Goal: Information Seeking & Learning: Learn about a topic

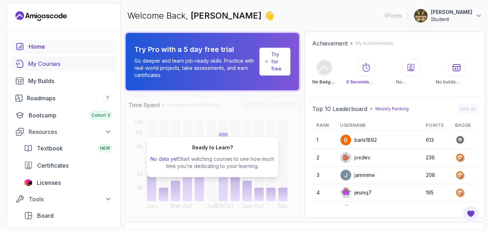
click at [74, 67] on div "My Courses" at bounding box center [70, 63] width 84 height 9
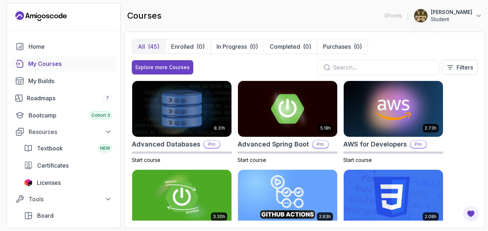
click at [227, 62] on div "Explore more Courses Filters" at bounding box center [305, 67] width 346 height 15
click at [455, 128] on div "8.31h Advanced Databases Pro Start course 5.18h Advanced Spring Boot Pro Start …" at bounding box center [305, 150] width 346 height 140
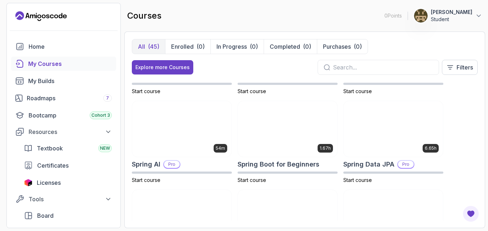
scroll to position [1019, 0]
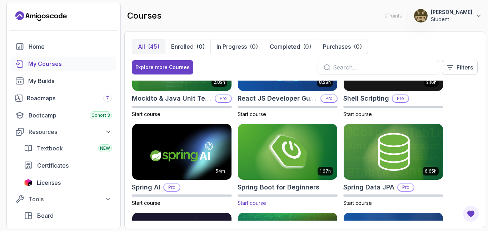
click at [312, 149] on img at bounding box center [288, 151] width 104 height 58
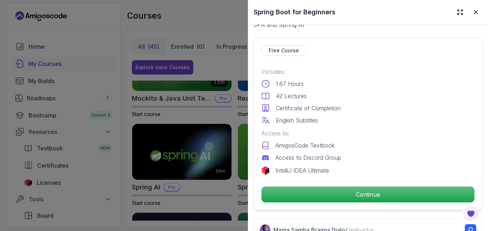
scroll to position [157, 0]
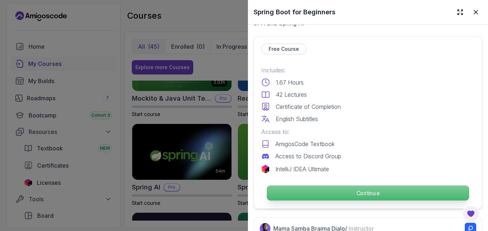
click at [339, 189] on p "Continue" at bounding box center [368, 192] width 202 height 15
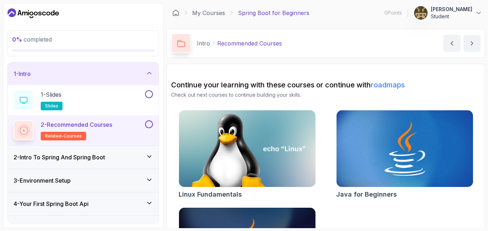
click at [331, 169] on div "Linux Fundamentals Java for Beginners Java for Developers" at bounding box center [325, 204] width 309 height 189
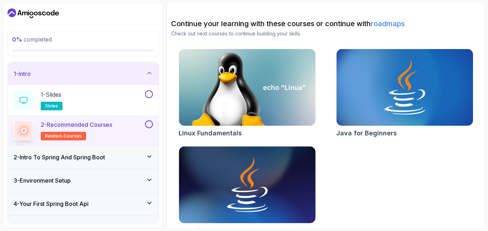
scroll to position [75, 0]
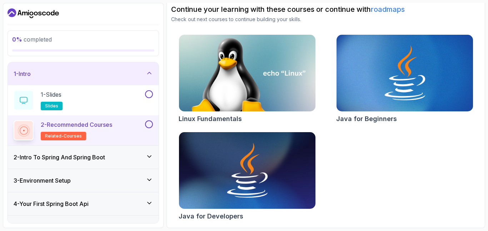
click at [150, 160] on div "2 - Intro To Spring And Spring Boot" at bounding box center [83, 157] width 139 height 9
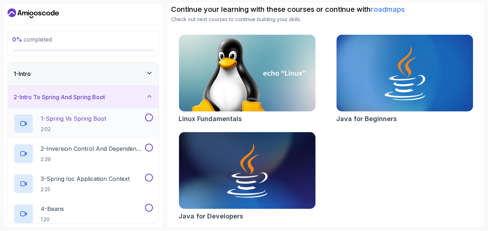
click at [108, 124] on div "1 - Spring Vs Spring Boot 2:02" at bounding box center [79, 123] width 130 height 20
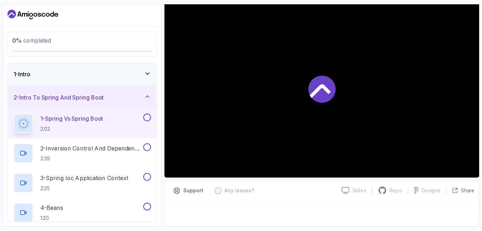
scroll to position [65, 0]
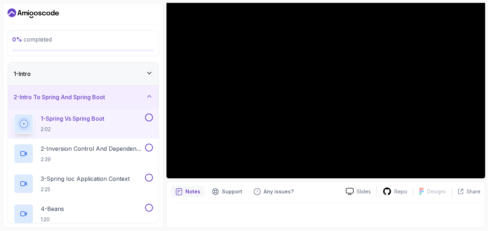
click at [330, 203] on div at bounding box center [325, 213] width 309 height 20
click at [150, 145] on button at bounding box center [149, 147] width 8 height 8
click at [351, 188] on icon at bounding box center [349, 191] width 7 height 6
click at [462, 191] on icon at bounding box center [461, 191] width 6 height 6
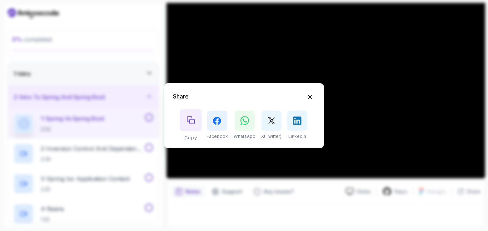
click at [193, 122] on icon "Copy button" at bounding box center [191, 120] width 8 height 8
click at [309, 97] on icon "Hide Share modal" at bounding box center [311, 97] width 8 height 8
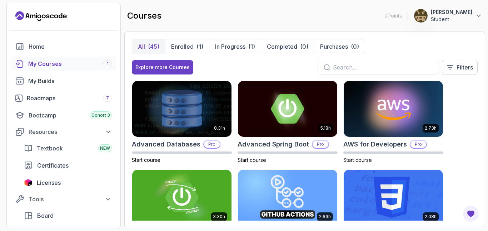
click at [124, 175] on div "All (45) Enrolled (1) In Progress (1) Completed (0) Purchases (0) Explore more …" at bounding box center [304, 129] width 361 height 196
click at [182, 49] on p "Enrolled" at bounding box center [182, 46] width 23 height 9
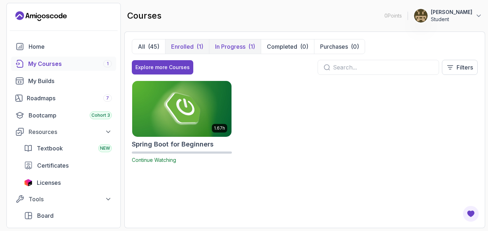
click at [223, 48] on p "In Progress" at bounding box center [230, 46] width 30 height 9
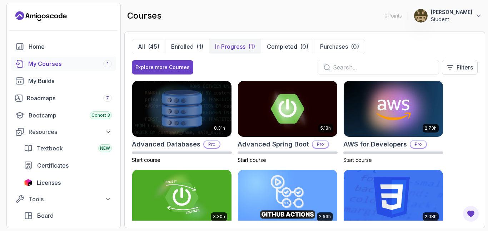
click at [223, 48] on p "In Progress" at bounding box center [230, 46] width 30 height 9
click at [222, 48] on p "In Progress" at bounding box center [230, 46] width 30 height 9
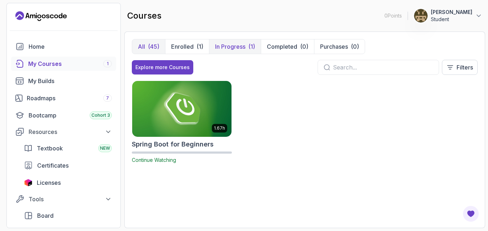
click at [150, 48] on div "(45)" at bounding box center [153, 46] width 11 height 9
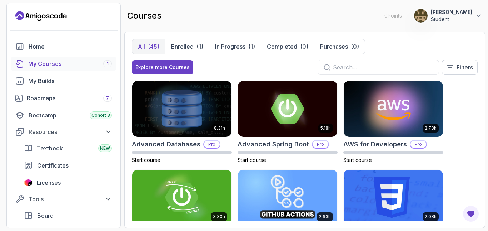
click at [127, 79] on div "All (45) Enrolled (1) In Progress (1) Completed (0) Purchases (0) Explore more …" at bounding box center [304, 129] width 361 height 196
click at [82, 80] on div "My Builds" at bounding box center [70, 80] width 84 height 9
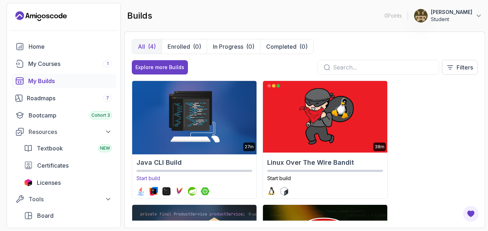
click at [173, 115] on img at bounding box center [194, 116] width 130 height 75
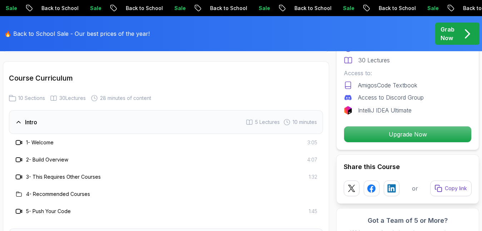
scroll to position [872, 0]
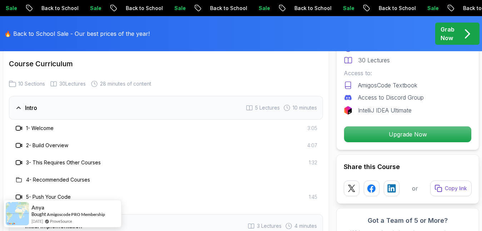
click at [24, 128] on div "1 - Welcome" at bounding box center [34, 128] width 39 height 9
click at [22, 128] on icon at bounding box center [20, 128] width 1 height 3
click at [37, 130] on h3 "1 - Welcome" at bounding box center [40, 127] width 28 height 7
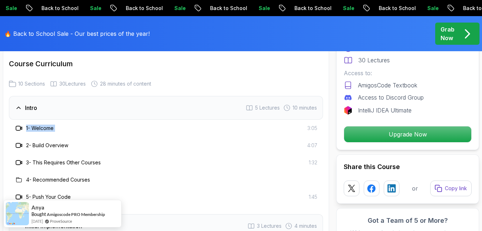
click at [37, 130] on h3 "1 - Welcome" at bounding box center [40, 127] width 28 height 7
click at [18, 128] on icon at bounding box center [18, 127] width 7 height 7
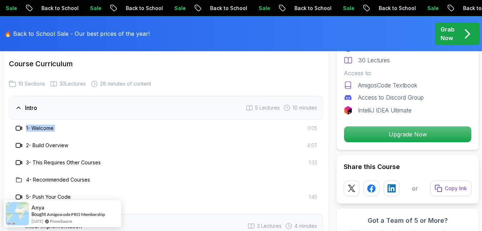
click at [18, 128] on icon at bounding box center [18, 127] width 7 height 7
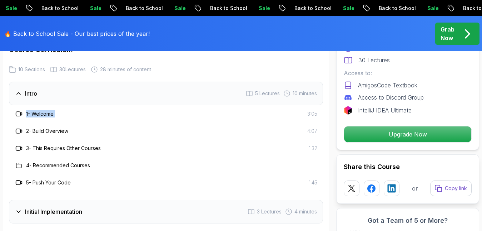
scroll to position [901, 0]
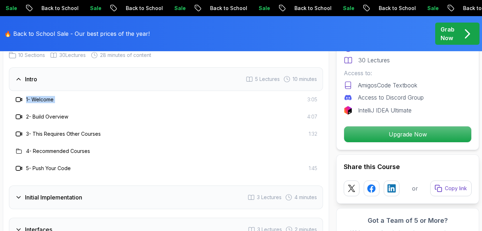
click at [24, 121] on div "2 - Build Overview 4:07" at bounding box center [166, 116] width 314 height 17
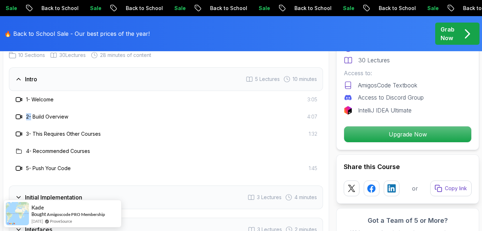
click at [24, 121] on div "2 - Build Overview 4:07" at bounding box center [166, 116] width 314 height 17
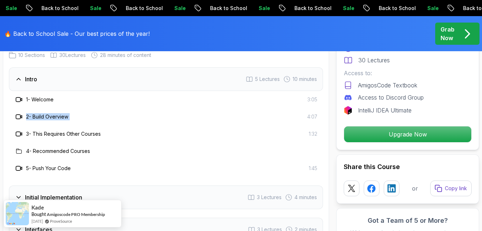
click at [24, 121] on div "2 - Build Overview 4:07" at bounding box center [166, 116] width 314 height 17
click at [29, 132] on h3 "3 - This Requires Other Courses" at bounding box center [63, 133] width 75 height 7
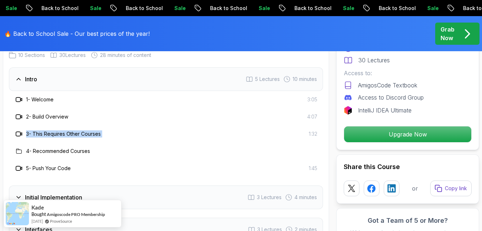
click at [29, 132] on h3 "3 - This Requires Other Courses" at bounding box center [63, 133] width 75 height 7
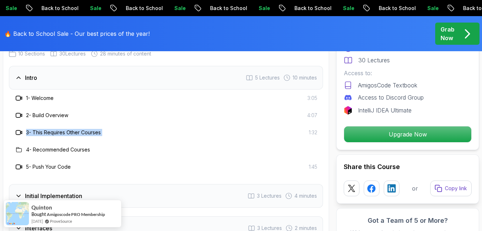
scroll to position [886, 0]
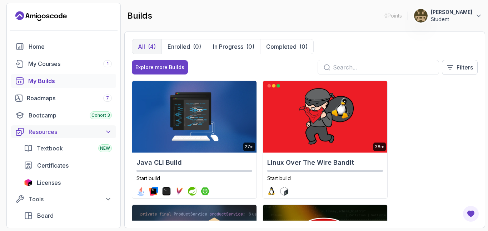
click at [108, 125] on button "Resources" at bounding box center [63, 131] width 105 height 13
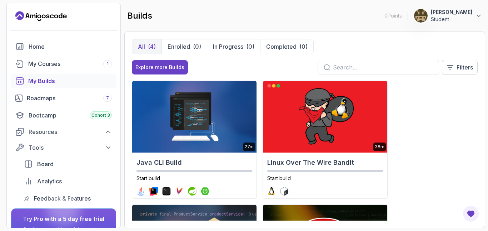
click at [424, 156] on div "27m Java CLI Build Start build 38m Linux Over The Wire Bandit Start build 2.1h …" at bounding box center [305, 150] width 346 height 140
click at [98, 97] on div "Roadmaps 7" at bounding box center [69, 98] width 85 height 9
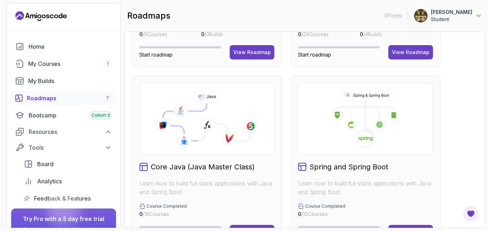
scroll to position [243, 0]
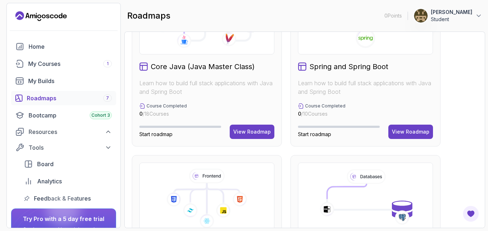
click at [459, 103] on div "Full Stack Professional v2 Master modern full-stack development with React, Nod…" at bounding box center [305, 150] width 346 height 709
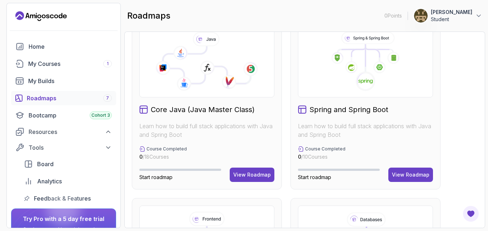
scroll to position [214, 0]
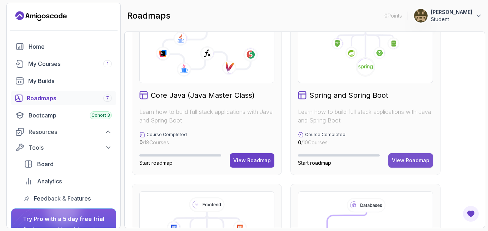
click at [408, 157] on div "View Roadmap" at bounding box center [411, 160] width 38 height 7
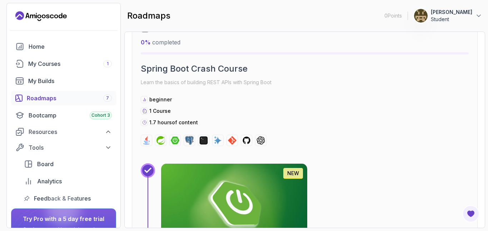
scroll to position [7, 0]
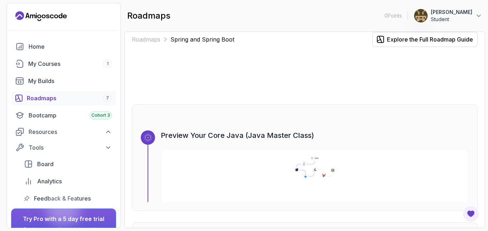
click at [420, 145] on div "Preview Your Core Java (Java Master Class)" at bounding box center [315, 165] width 308 height 71
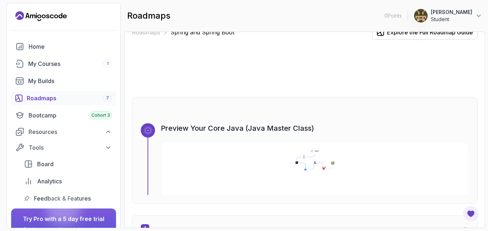
scroll to position [0, 0]
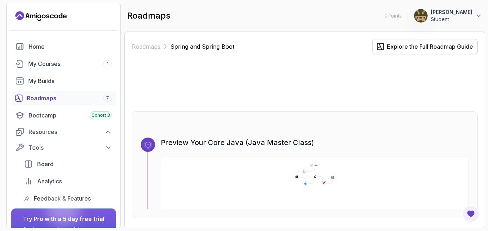
click at [409, 47] on div "Explore the Full Roadmap Guide" at bounding box center [430, 46] width 86 height 9
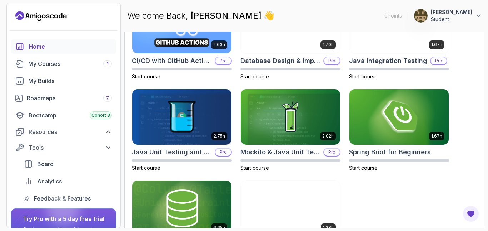
scroll to position [272, 0]
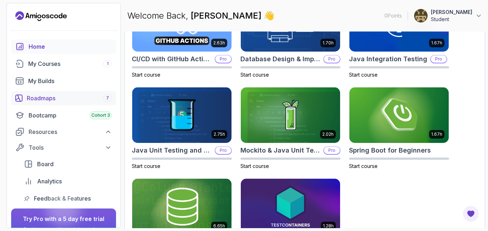
click at [93, 98] on div "Roadmaps 7" at bounding box center [69, 98] width 85 height 9
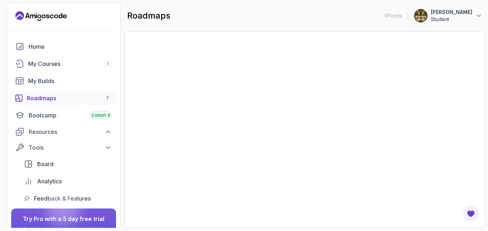
click at [130, 75] on div at bounding box center [304, 129] width 361 height 196
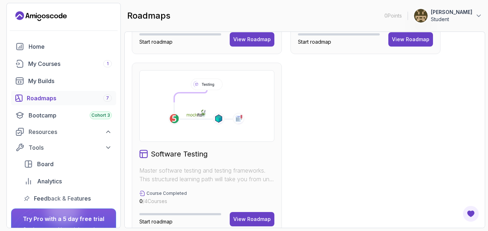
scroll to position [528, 0]
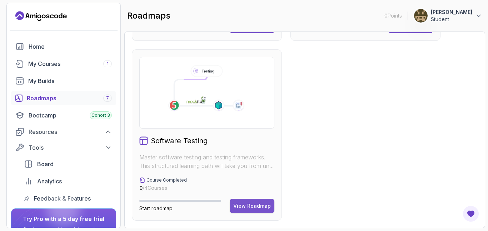
click at [252, 206] on div "View Roadmap" at bounding box center [252, 205] width 38 height 7
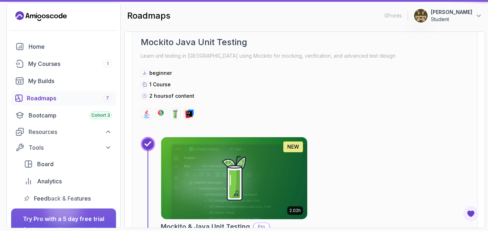
scroll to position [7, 0]
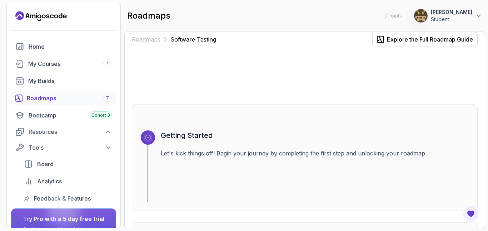
click at [239, 85] on div at bounding box center [305, 75] width 346 height 34
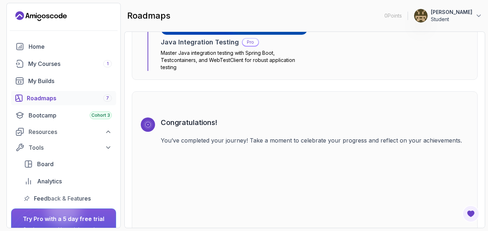
scroll to position [1317, 0]
